Goal: Transaction & Acquisition: Purchase product/service

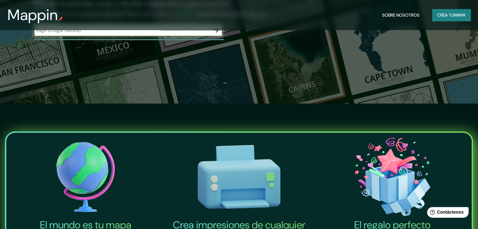
scroll to position [31, 0]
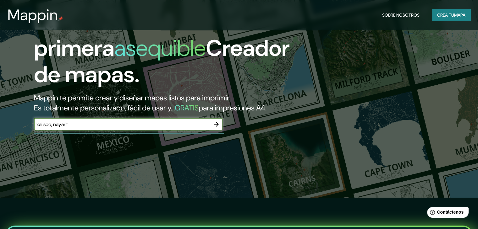
type input "xalisco, nayarit"
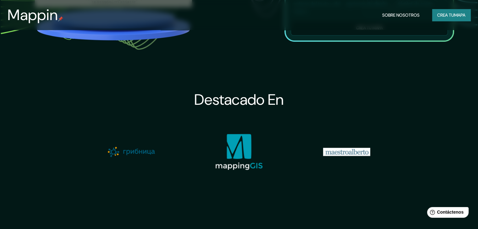
scroll to position [534, 0]
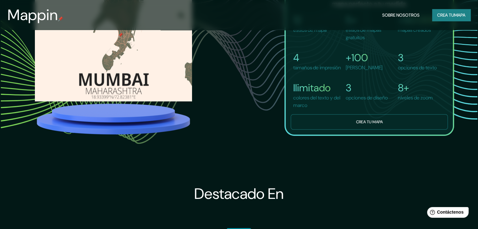
click at [331, 123] on button "Crea tu mapa" at bounding box center [369, 121] width 157 height 15
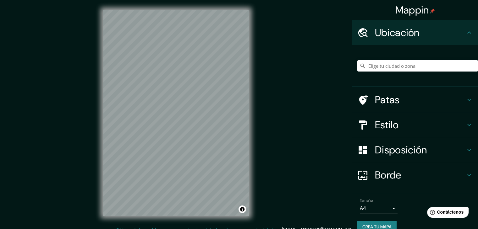
click at [98, 160] on div "© Mapbox © OpenStreetMap Improve this map" at bounding box center [176, 113] width 166 height 226
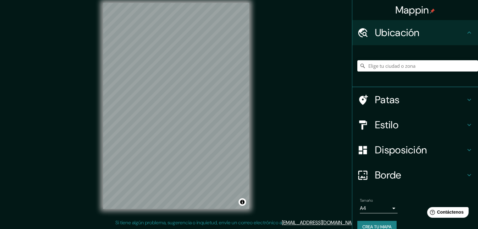
click at [112, 226] on div "Mappin Ubicación Patas Estilo Disposición Borde Elige un borde. Consejo : puede…" at bounding box center [239, 111] width 478 height 237
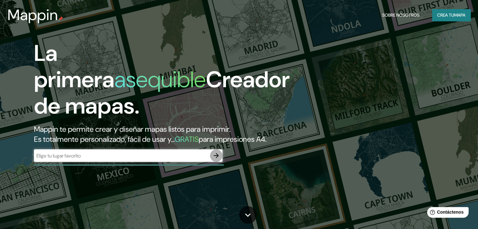
click at [219, 160] on icon "button" at bounding box center [216, 156] width 8 height 8
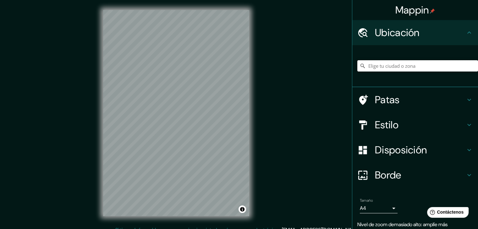
click at [422, 65] on input "Elige tu ciudad o zona" at bounding box center [417, 65] width 121 height 11
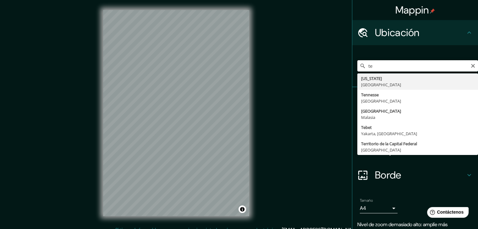
type input "t"
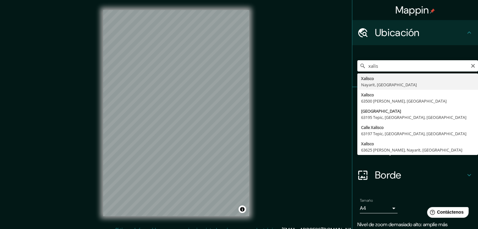
type input "Xalisco, Nayarit, México"
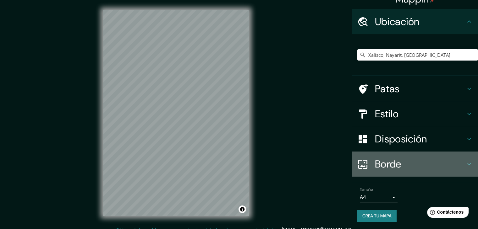
click at [387, 162] on font "Borde" at bounding box center [388, 164] width 26 height 13
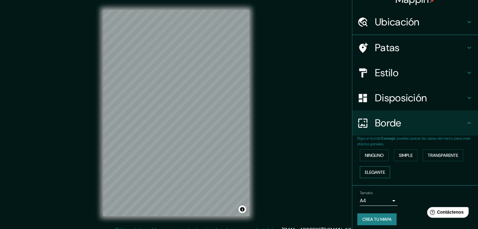
scroll to position [11, 0]
click at [368, 172] on font "Elegante" at bounding box center [375, 172] width 20 height 6
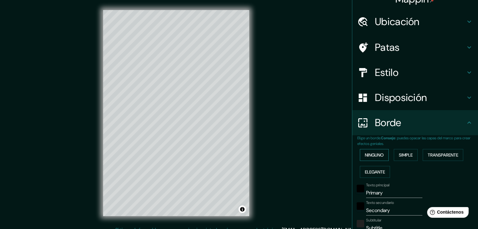
click at [377, 154] on font "Ninguno" at bounding box center [374, 155] width 19 height 6
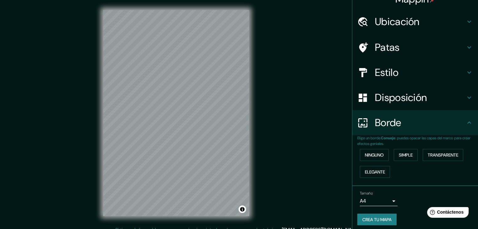
click at [384, 47] on font "Patas" at bounding box center [387, 47] width 25 height 13
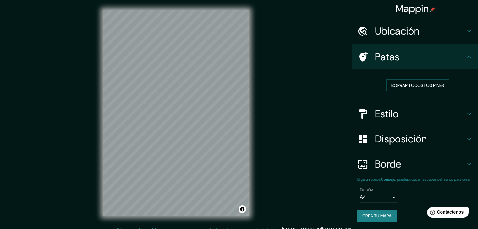
scroll to position [2, 0]
click at [396, 87] on font "Borrar todos los pines" at bounding box center [417, 86] width 53 height 6
click at [395, 53] on h4 "Patas" at bounding box center [420, 57] width 90 height 13
click at [465, 55] on icon at bounding box center [469, 57] width 8 height 8
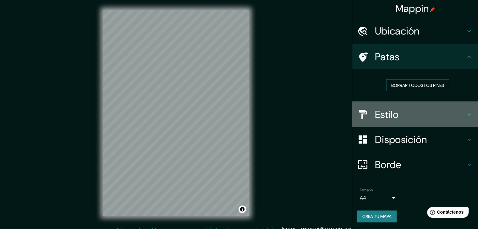
click at [412, 113] on h4 "Estilo" at bounding box center [420, 114] width 90 height 13
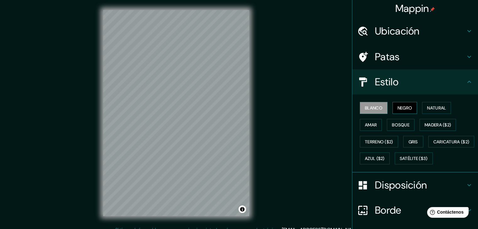
click at [400, 103] on button "Negro" at bounding box center [404, 108] width 25 height 12
click at [428, 107] on font "Natural" at bounding box center [436, 108] width 19 height 6
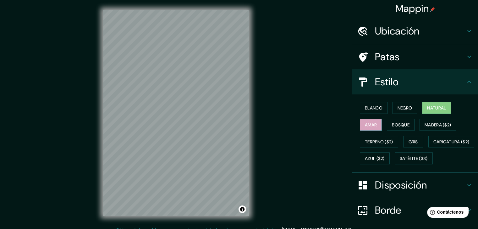
click at [370, 122] on font "Amar" at bounding box center [371, 125] width 12 height 6
click at [436, 107] on font "Natural" at bounding box center [436, 108] width 19 height 6
click at [425, 125] on font "Madera ($2)" at bounding box center [437, 125] width 26 height 6
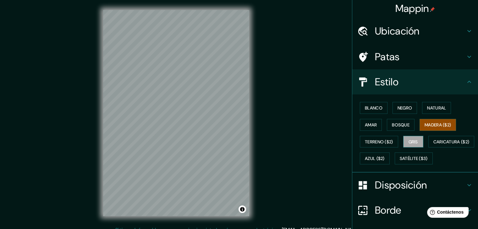
click at [408, 140] on font "Gris" at bounding box center [412, 142] width 9 height 6
click at [433, 145] on font "Caricatura ($2)" at bounding box center [451, 142] width 36 height 6
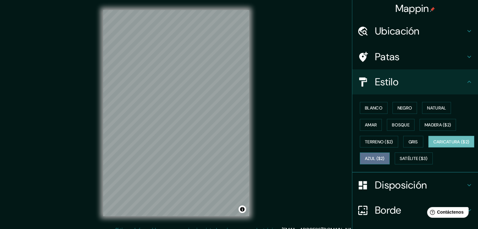
click at [384, 158] on font "Azul ($2)" at bounding box center [375, 159] width 20 height 6
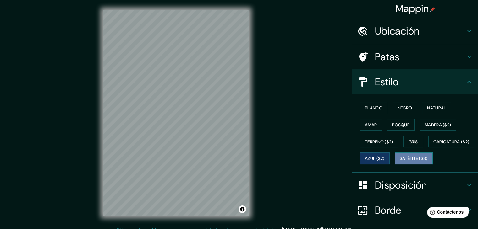
click at [400, 162] on font "Satélite ($3)" at bounding box center [414, 159] width 28 height 6
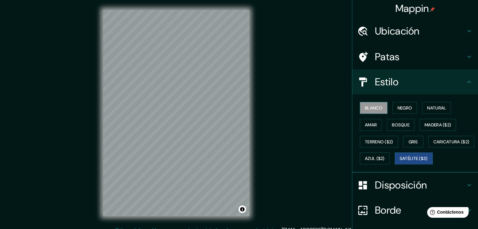
click at [368, 113] on button "Blanco" at bounding box center [374, 108] width 28 height 12
drag, startPoint x: 398, startPoint y: 107, endPoint x: 403, endPoint y: 107, distance: 5.7
click at [399, 107] on font "Negro" at bounding box center [404, 108] width 15 height 6
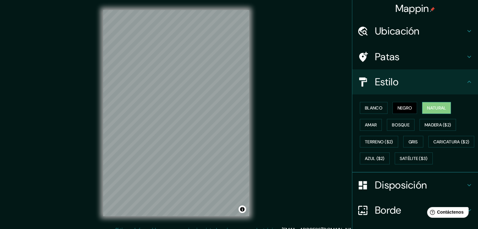
click at [437, 109] on font "Natural" at bounding box center [436, 108] width 19 height 6
click at [467, 81] on icon at bounding box center [469, 82] width 4 height 2
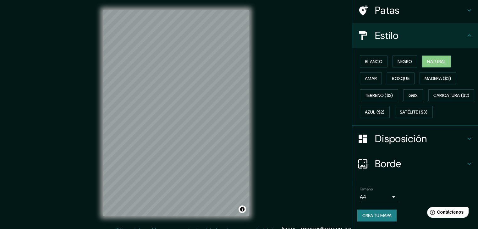
click at [423, 135] on h4 "Disposición" at bounding box center [420, 139] width 90 height 13
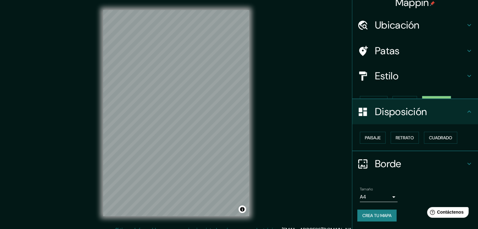
scroll to position [0, 0]
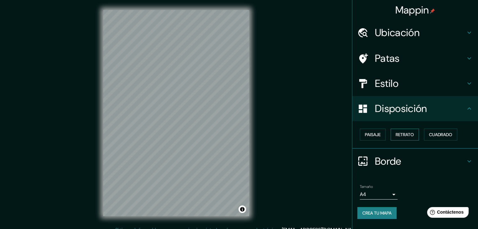
click at [406, 136] on font "Retrato" at bounding box center [404, 135] width 18 height 6
click at [435, 136] on font "Cuadrado" at bounding box center [440, 135] width 23 height 6
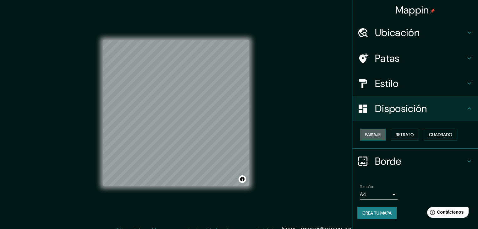
click at [378, 136] on font "Paisaje" at bounding box center [373, 135] width 16 height 6
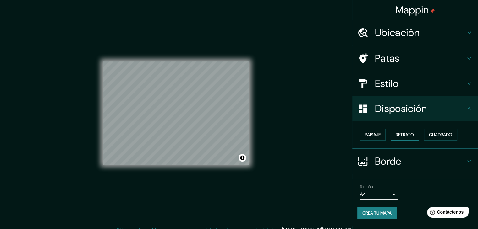
drag, startPoint x: 402, startPoint y: 136, endPoint x: 418, endPoint y: 136, distance: 16.6
click at [403, 136] on font "Retrato" at bounding box center [404, 135] width 18 height 6
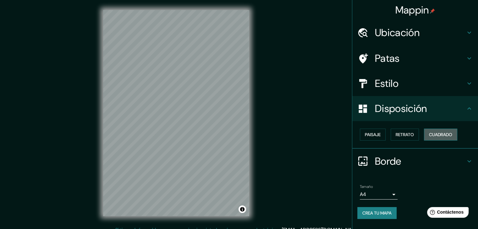
click at [435, 136] on font "Cuadrado" at bounding box center [440, 135] width 23 height 6
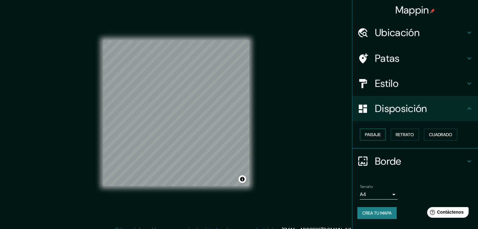
click at [364, 136] on button "Paisaje" at bounding box center [373, 135] width 26 height 12
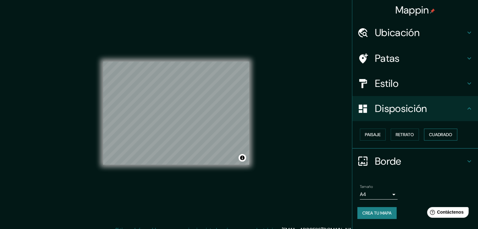
click at [444, 134] on font "Cuadrado" at bounding box center [440, 135] width 23 height 6
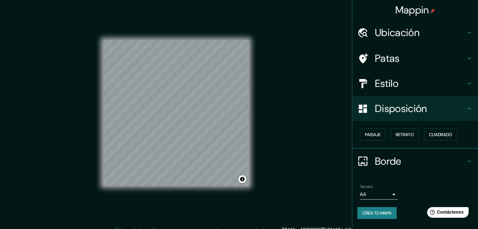
click at [464, 107] on h4 "Disposición" at bounding box center [420, 108] width 90 height 13
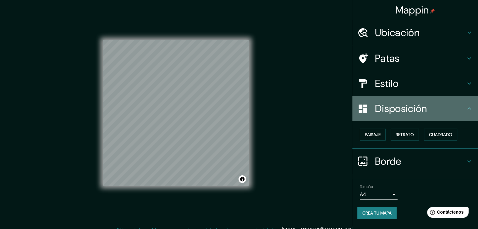
click at [471, 107] on icon at bounding box center [469, 109] width 8 height 8
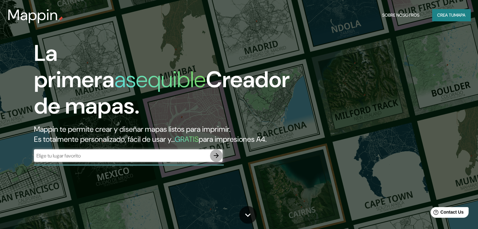
click at [216, 158] on icon "button" at bounding box center [216, 155] width 5 height 5
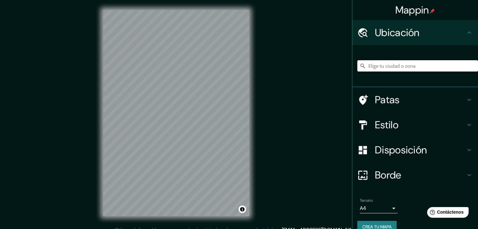
click at [405, 69] on input "Elige tu ciudad o zona" at bounding box center [417, 65] width 121 height 11
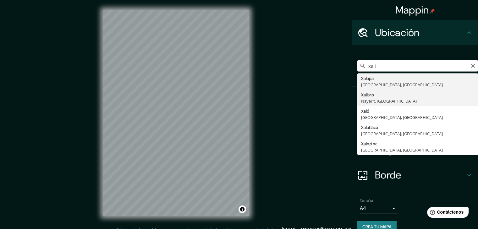
type input "Xalisco, Nayarit, México"
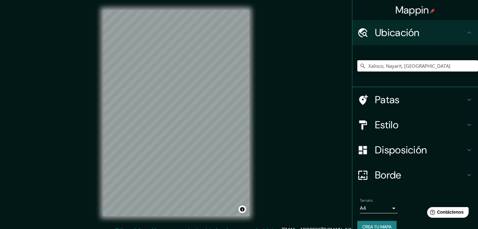
click at [384, 128] on font "Estilo" at bounding box center [387, 124] width 24 height 13
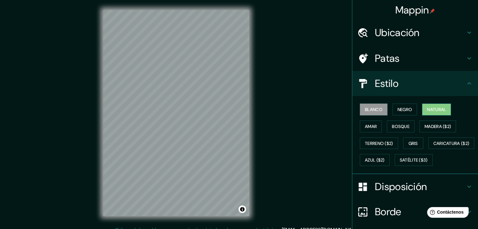
click at [427, 112] on font "Natural" at bounding box center [436, 110] width 19 height 6
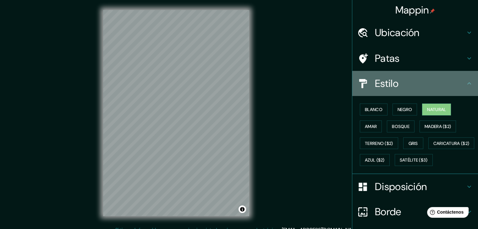
click at [465, 82] on icon at bounding box center [469, 84] width 8 height 8
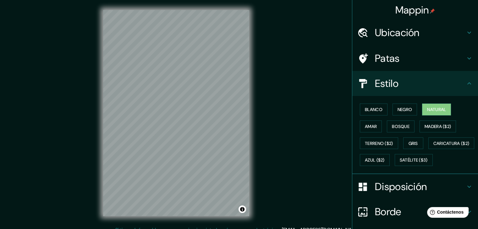
click at [467, 58] on icon at bounding box center [469, 58] width 4 height 2
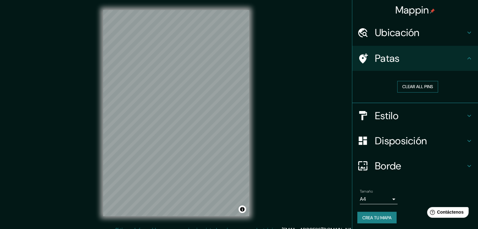
click at [408, 85] on button "Clear all pins" at bounding box center [417, 87] width 41 height 12
click at [423, 84] on button "Clear all pins" at bounding box center [417, 87] width 41 height 12
click at [465, 56] on icon at bounding box center [469, 59] width 8 height 8
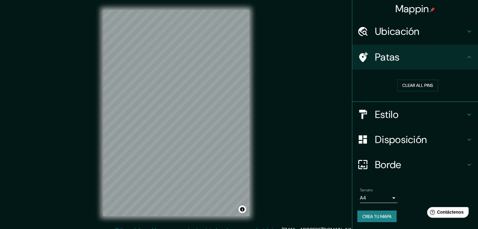
click at [388, 165] on font "Borde" at bounding box center [388, 164] width 26 height 13
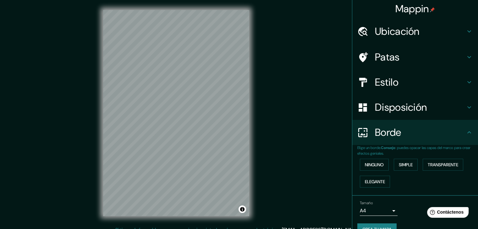
scroll to position [14, 0]
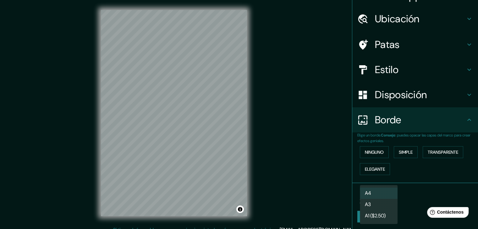
click at [390, 196] on body "Mappin Ubicación Xalisco, Nayarit, México Patas Estilo Disposición Borde Elige …" at bounding box center [239, 114] width 478 height 229
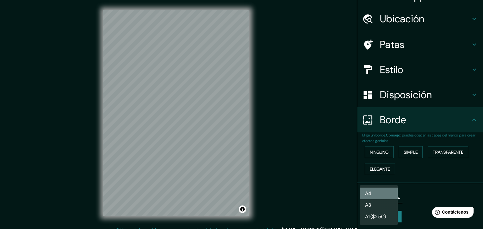
click at [379, 192] on li "A4" at bounding box center [379, 194] width 38 height 12
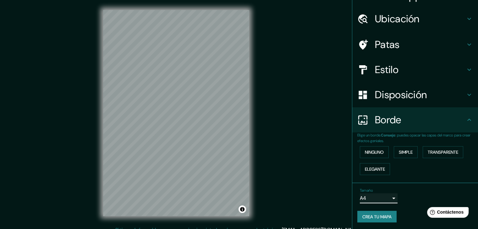
scroll to position [7, 0]
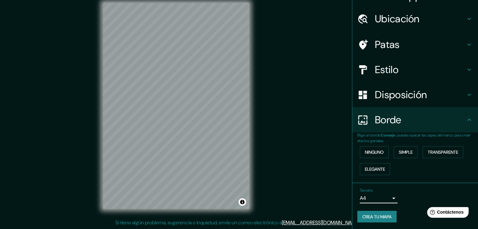
click at [379, 214] on font "Crea tu mapa" at bounding box center [376, 217] width 29 height 6
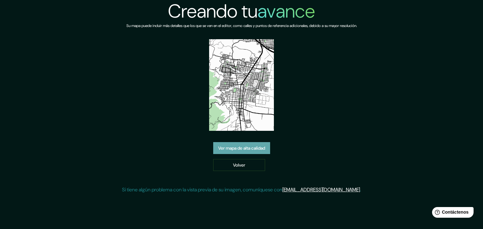
click at [226, 153] on link "Ver mapa de alta calidad" at bounding box center [241, 148] width 57 height 12
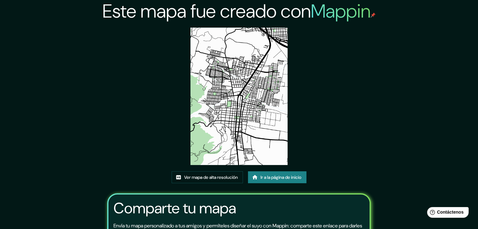
scroll to position [67, 0]
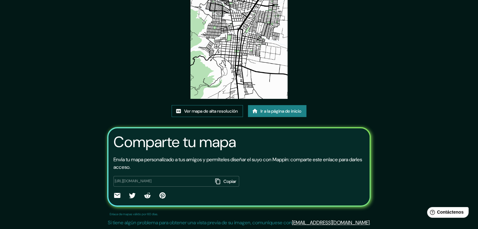
click at [205, 112] on font "Ver mapa de alta resolución" at bounding box center [211, 111] width 54 height 6
